Goal: Transaction & Acquisition: Subscribe to service/newsletter

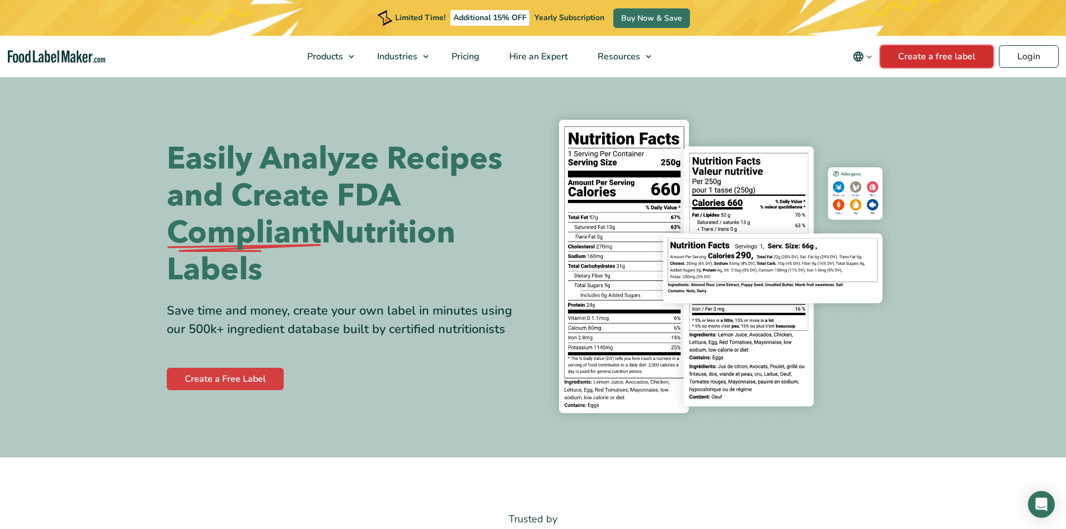
click at [910, 59] on link "Create a free label" at bounding box center [936, 56] width 113 height 22
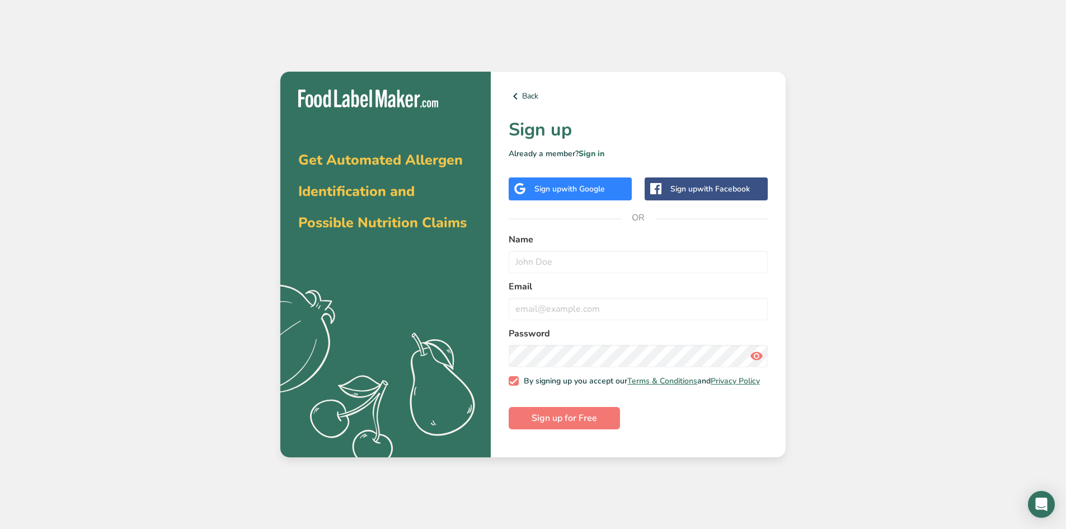
click at [554, 187] on div "Sign up with Google" at bounding box center [569, 189] width 70 height 12
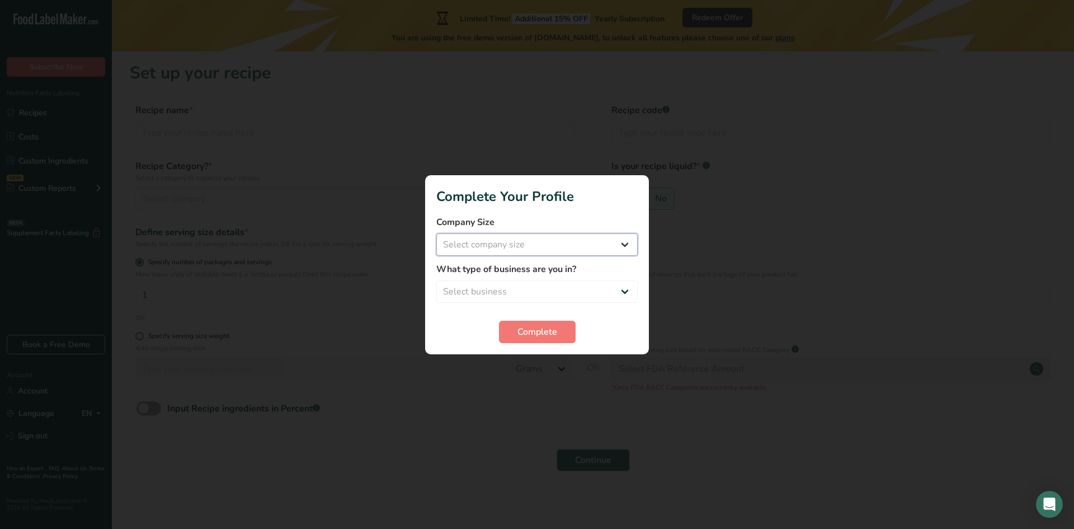
click at [618, 244] on select "Select company size Fewer than 10 Employees 10 to 50 Employees 51 to 500 Employ…" at bounding box center [536, 244] width 201 height 22
